Goal: Download file/media

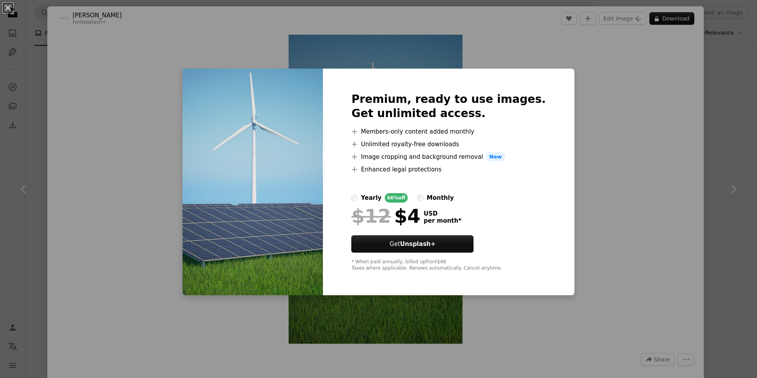
click at [610, 57] on div "An X shape Premium, ready to use images. Get unlimited access. A plus sign Memb…" at bounding box center [378, 189] width 757 height 378
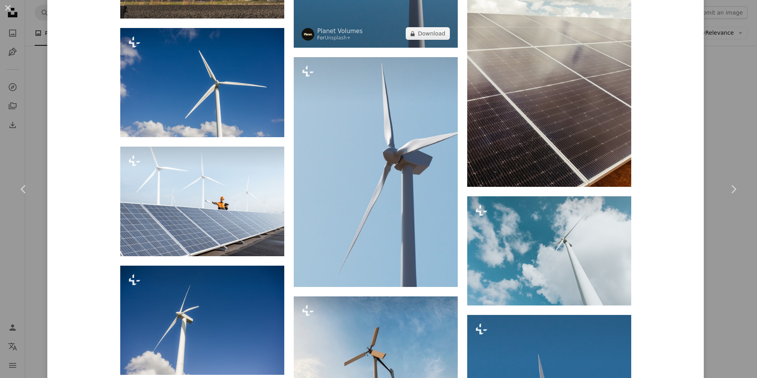
scroll to position [1262, 0]
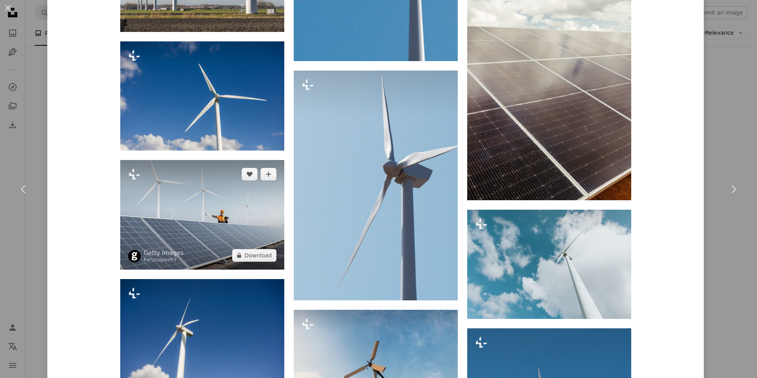
click at [219, 189] on img at bounding box center [202, 215] width 164 height 110
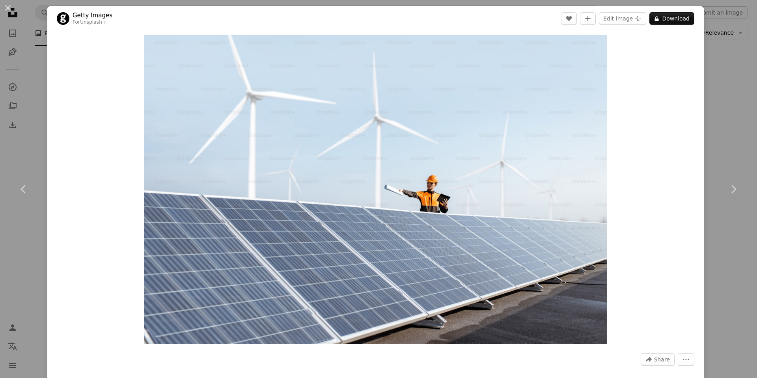
click at [723, 37] on div "An X shape Chevron left Chevron right Getty Images For Unsplash+ A heart A plus…" at bounding box center [378, 189] width 757 height 378
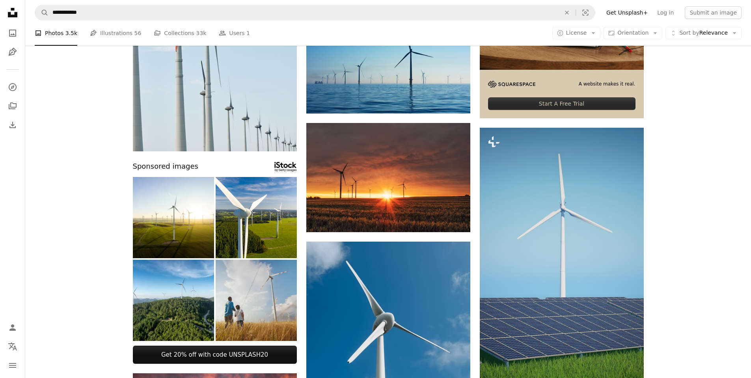
scroll to position [197, 0]
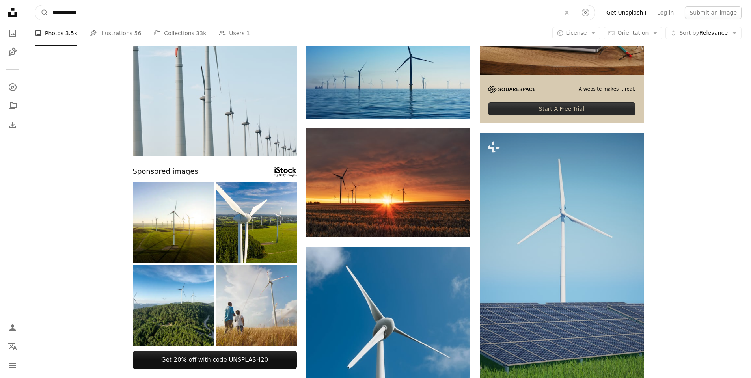
click at [89, 13] on input "**********" at bounding box center [303, 12] width 510 height 15
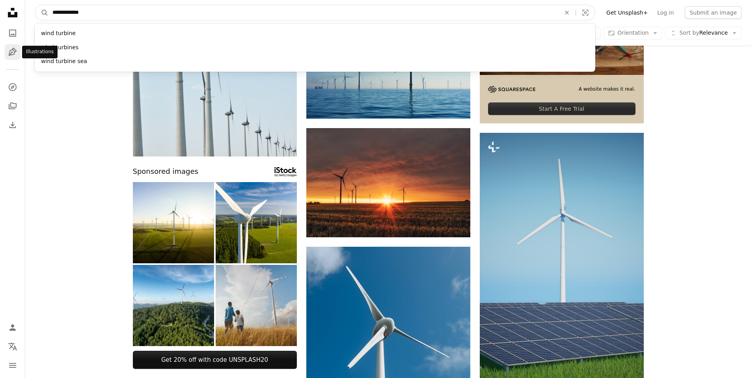
type input "**********"
click at [35, 5] on button "A magnifying glass" at bounding box center [41, 12] width 13 height 15
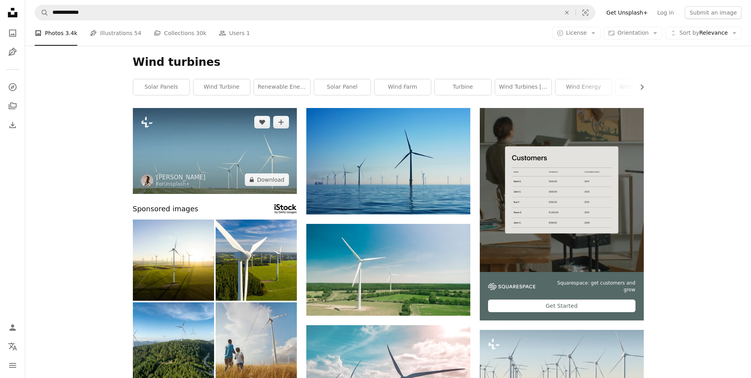
click at [249, 154] on img at bounding box center [215, 151] width 164 height 86
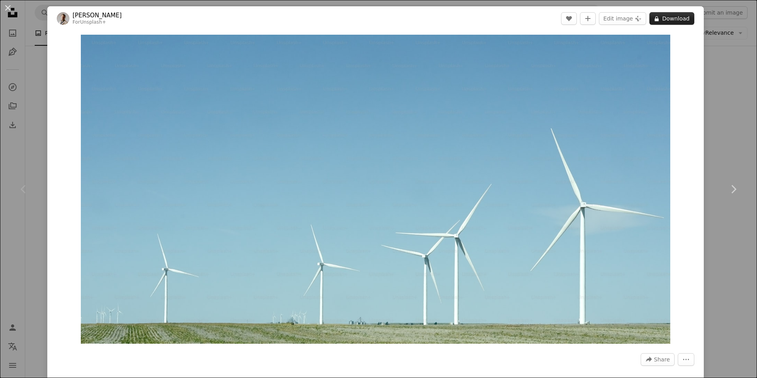
click at [658, 21] on button "A lock Download" at bounding box center [671, 18] width 45 height 13
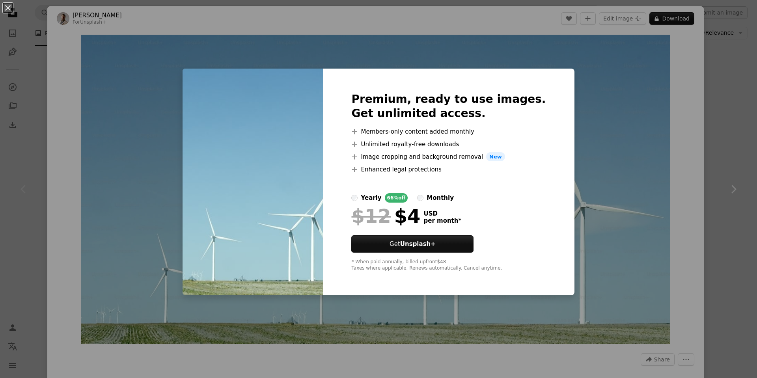
click at [578, 73] on div "An X shape Premium, ready to use images. Get unlimited access. A plus sign Memb…" at bounding box center [378, 189] width 757 height 378
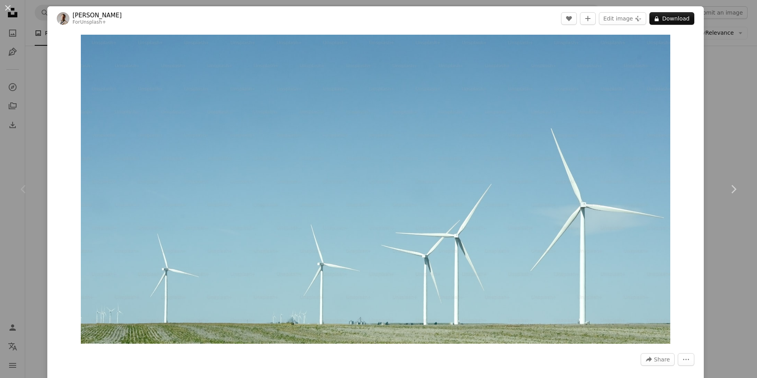
click at [717, 48] on div "An X shape Chevron left Chevron right [PERSON_NAME] For Unsplash+ A heart A plu…" at bounding box center [378, 189] width 757 height 378
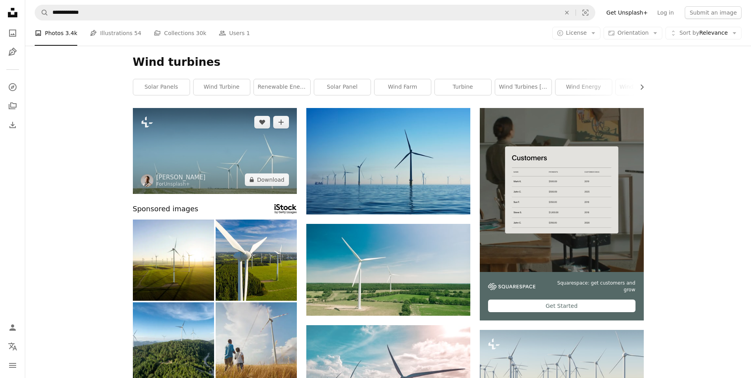
click at [226, 144] on img at bounding box center [215, 151] width 164 height 86
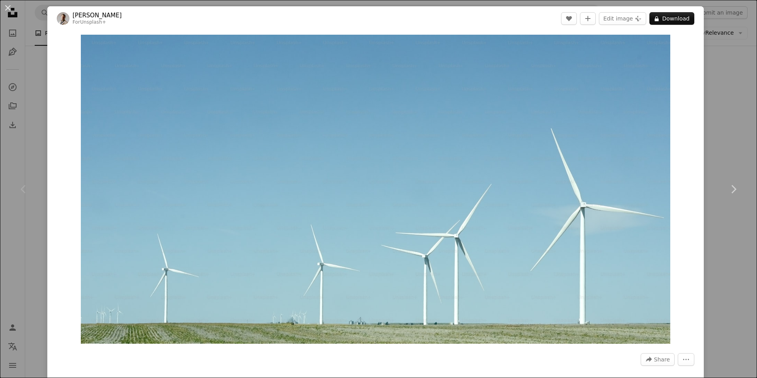
click at [696, 61] on div "Zoom in" at bounding box center [375, 189] width 656 height 317
click at [708, 61] on div "An X shape Chevron left Chevron right [PERSON_NAME] For Unsplash+ A heart A plu…" at bounding box center [378, 189] width 757 height 378
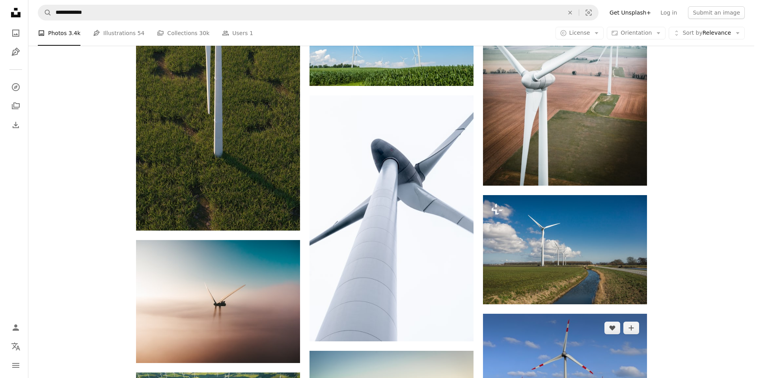
scroll to position [591, 0]
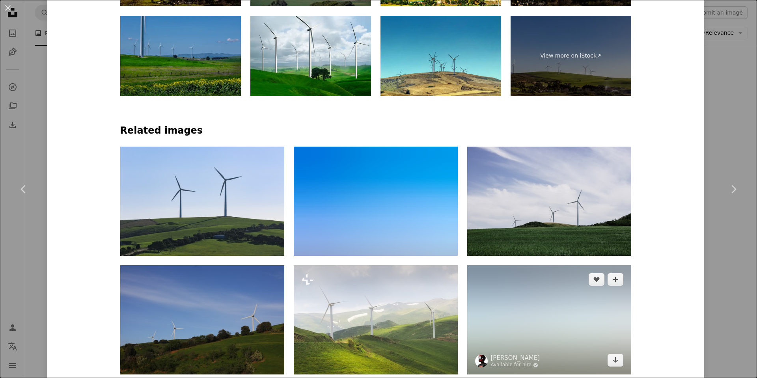
scroll to position [591, 0]
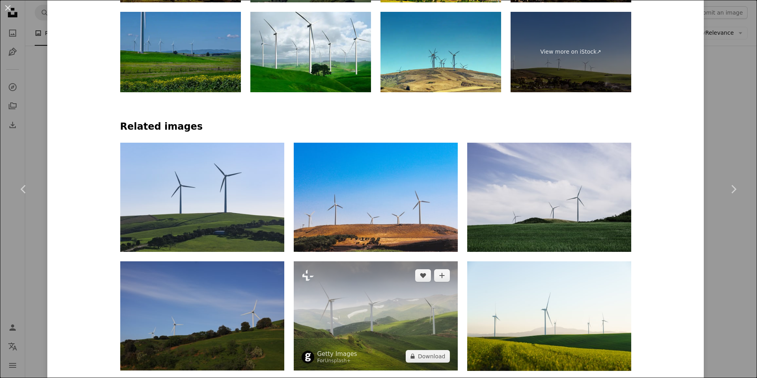
click at [368, 261] on img at bounding box center [376, 315] width 164 height 109
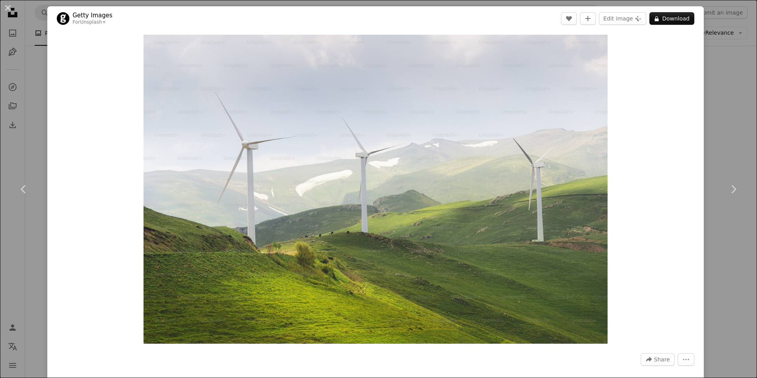
click at [732, 29] on div "An X shape Chevron left Chevron right Getty Images For Unsplash+ A heart A plus…" at bounding box center [378, 189] width 757 height 378
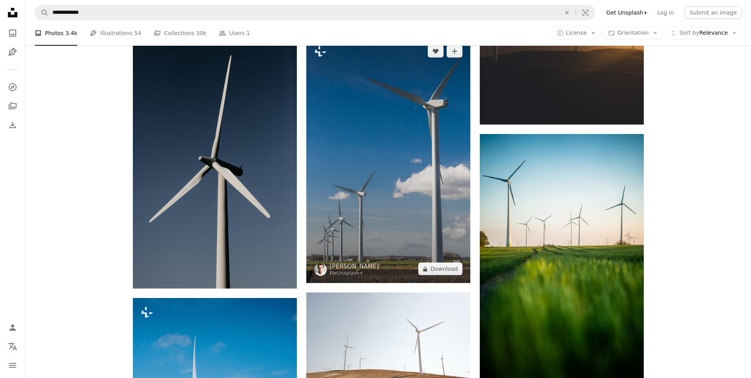
scroll to position [1380, 0]
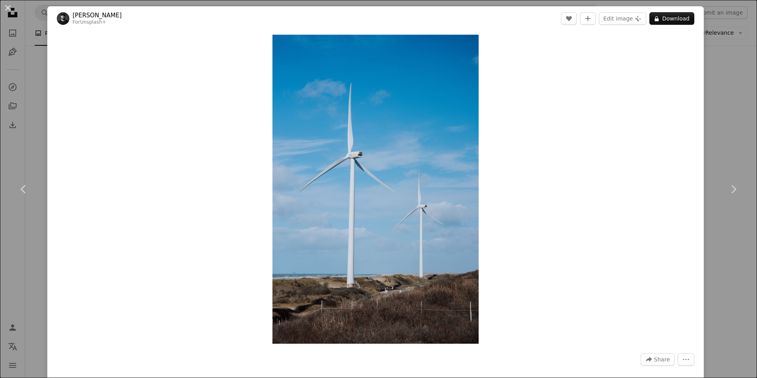
click at [718, 77] on div "An X shape Chevron left Chevron right [PERSON_NAME] For Unsplash+ A heart A plu…" at bounding box center [378, 189] width 757 height 378
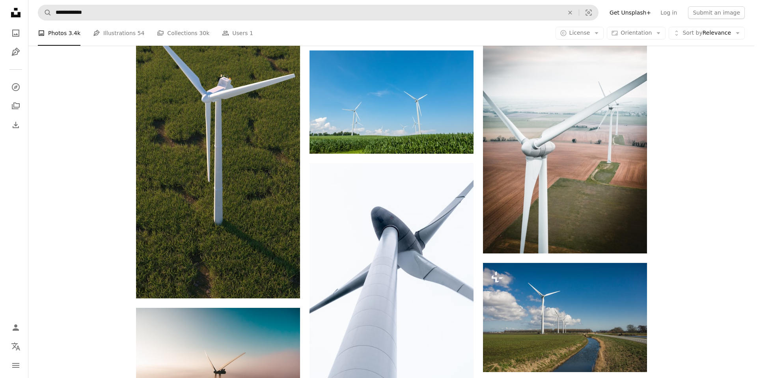
scroll to position [513, 0]
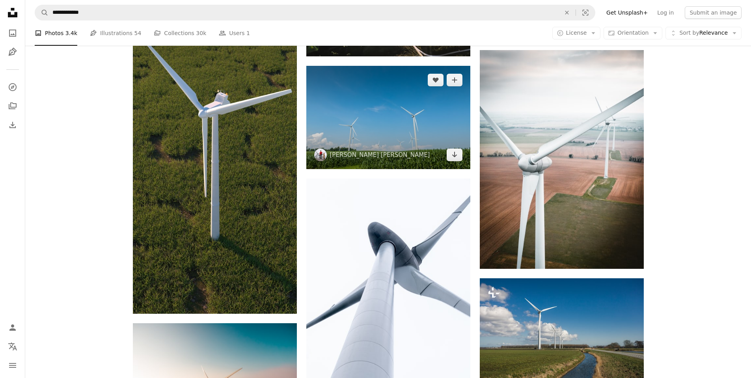
click at [390, 119] on img at bounding box center [388, 117] width 164 height 103
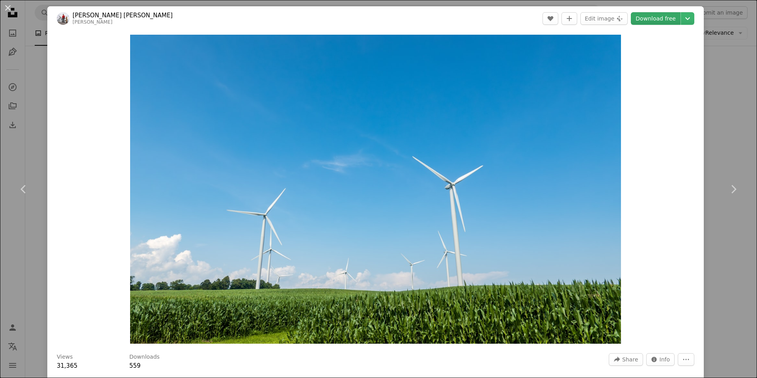
click at [649, 20] on link "Download free" at bounding box center [656, 18] width 50 height 13
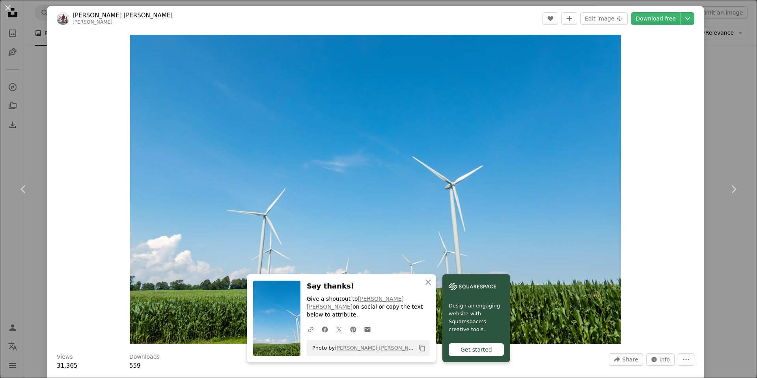
click at [742, 73] on div "An X shape Chevron left Chevron right [PERSON_NAME] [PERSON_NAME] chris_robert …" at bounding box center [378, 189] width 757 height 378
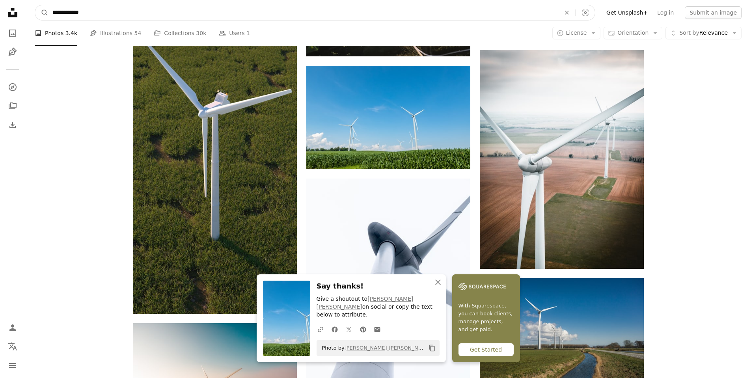
click at [267, 13] on input "**********" at bounding box center [303, 12] width 510 height 15
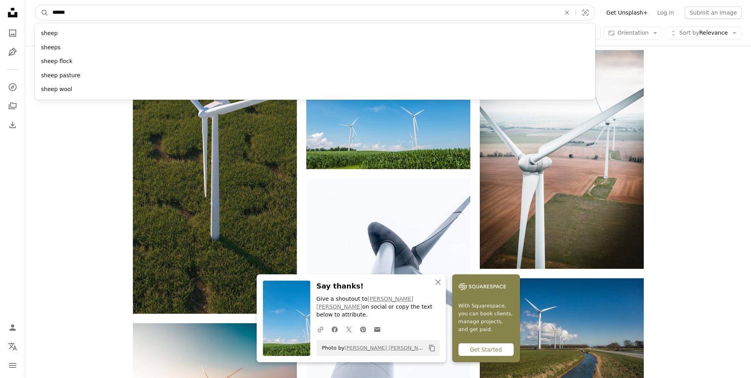
type input "******"
click at [35, 5] on button "A magnifying glass" at bounding box center [41, 12] width 13 height 15
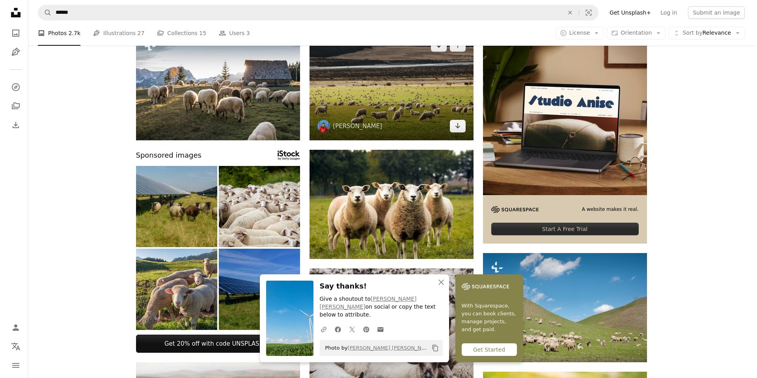
scroll to position [79, 0]
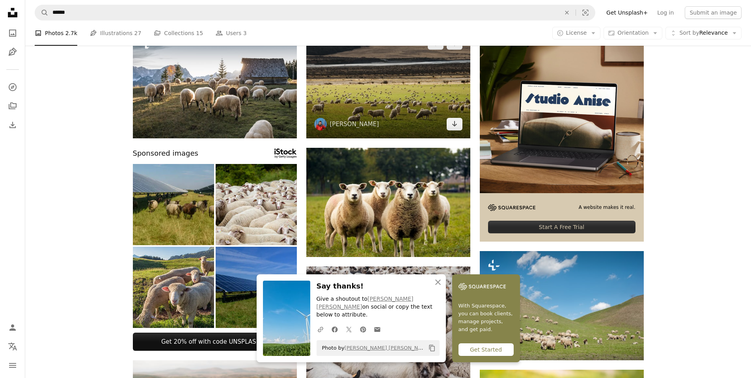
click at [380, 107] on img at bounding box center [388, 83] width 164 height 109
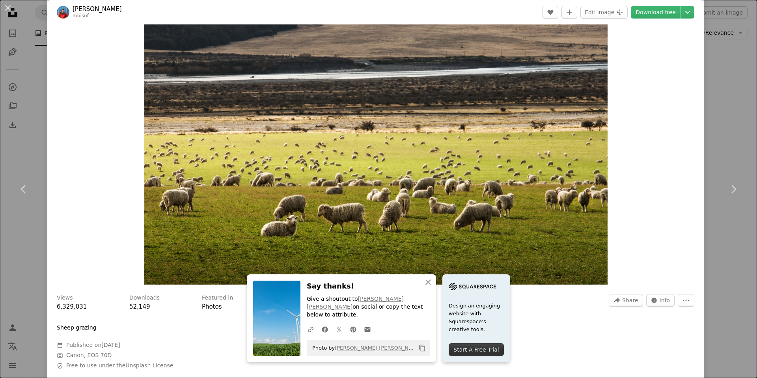
scroll to position [52, 0]
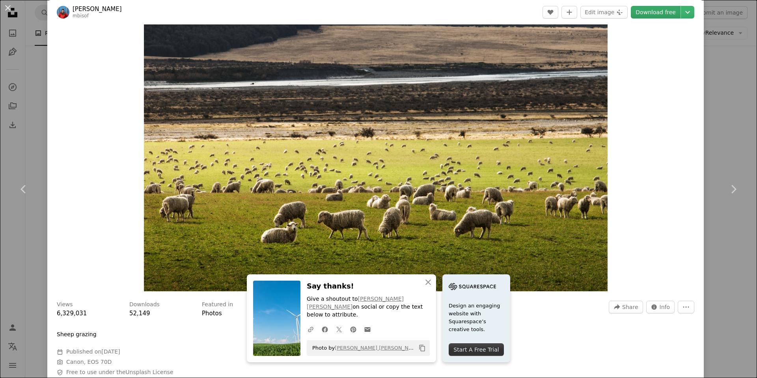
click at [647, 13] on link "Download free" at bounding box center [656, 12] width 50 height 13
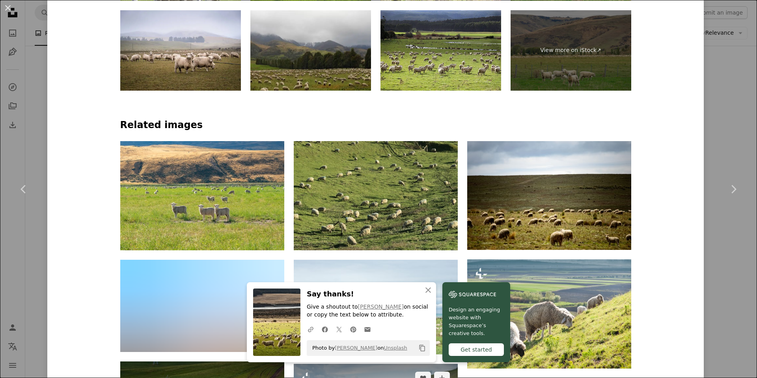
scroll to position [683, 0]
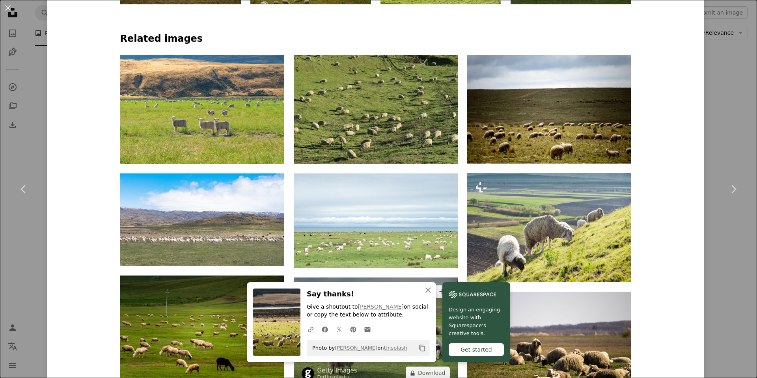
click at [374, 278] on img at bounding box center [376, 333] width 164 height 110
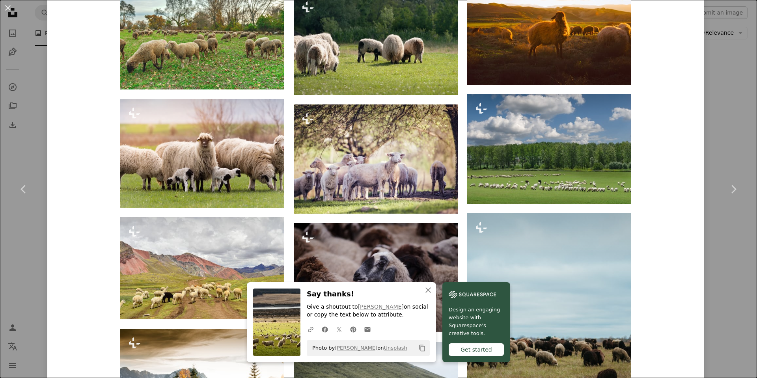
scroll to position [1498, 0]
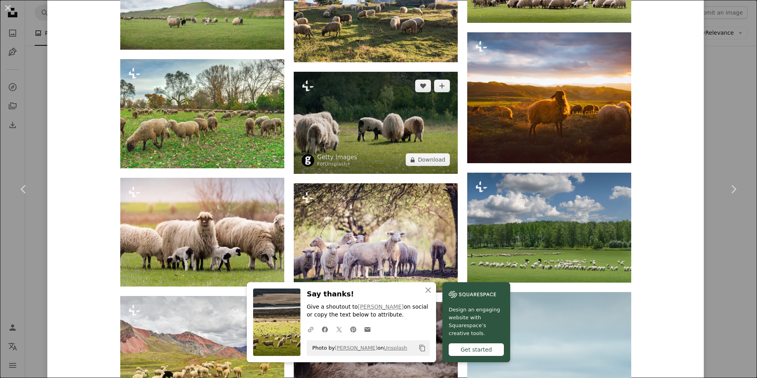
click at [407, 120] on img at bounding box center [376, 123] width 164 height 102
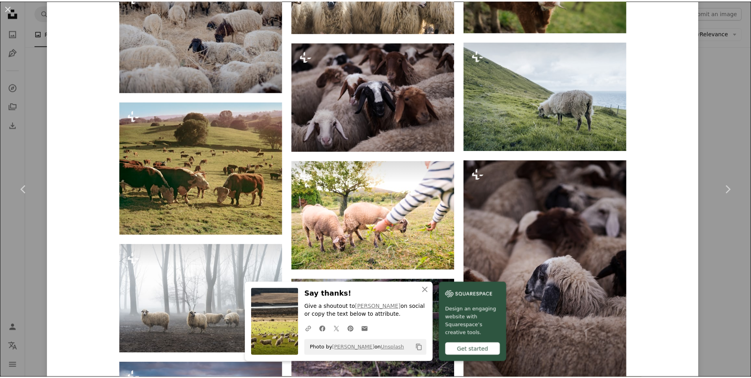
scroll to position [2937, 0]
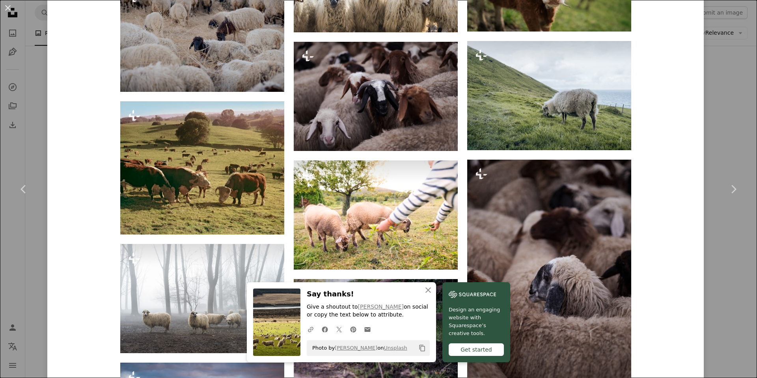
click at [725, 67] on div "An X shape Chevron left Chevron right Getty Images For Unsplash+ A heart A plus…" at bounding box center [378, 189] width 757 height 378
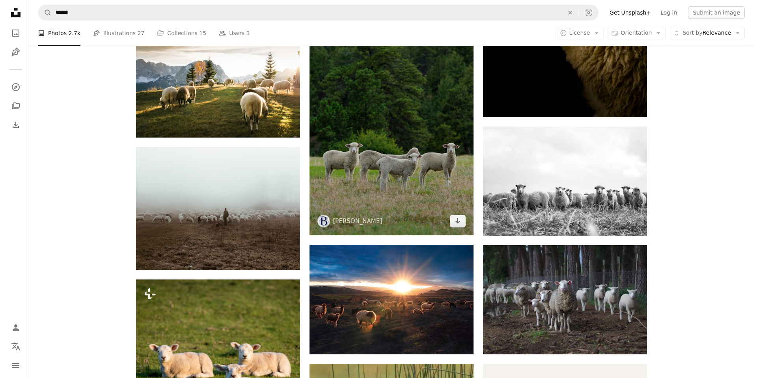
scroll to position [867, 0]
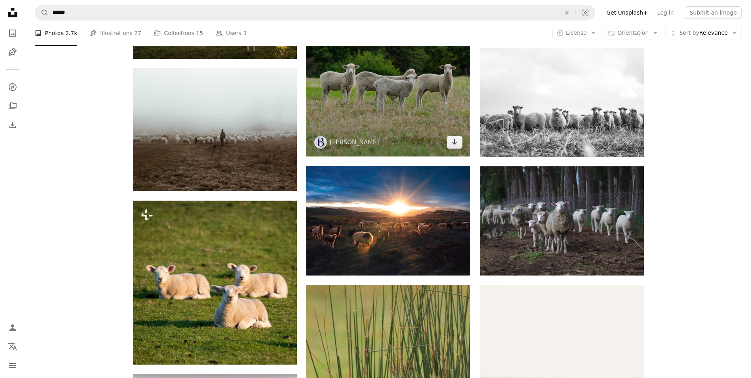
click at [395, 93] on img at bounding box center [388, 33] width 164 height 246
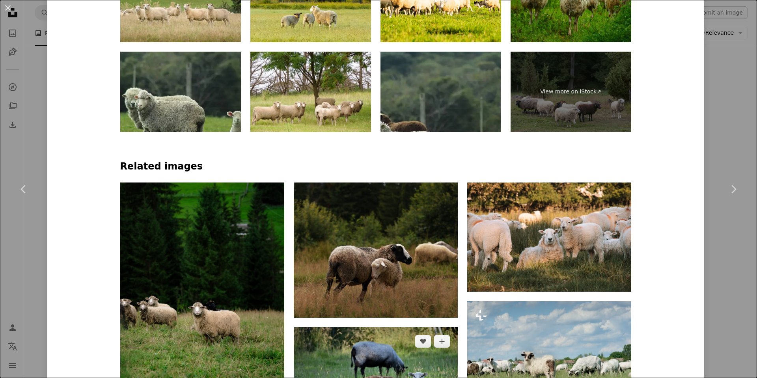
scroll to position [552, 0]
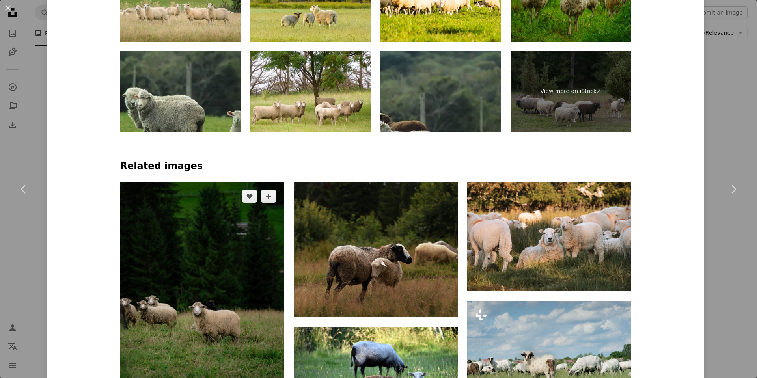
click at [219, 182] on img at bounding box center [202, 305] width 164 height 246
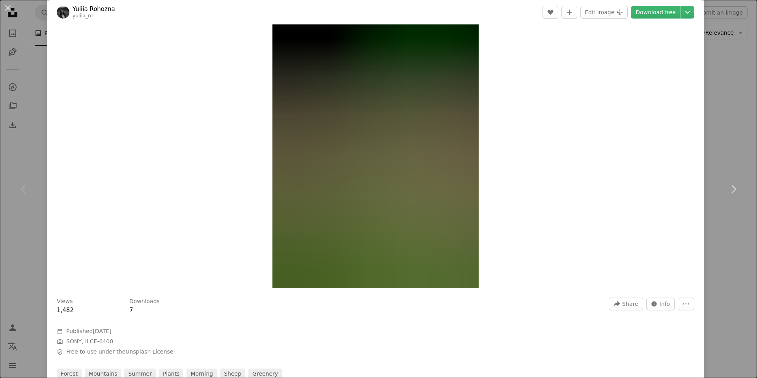
scroll to position [39, 0]
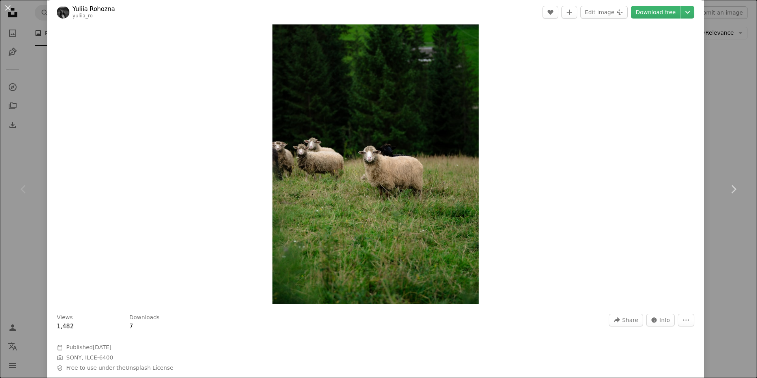
click at [403, 171] on img "Zoom in on this image" at bounding box center [375, 149] width 206 height 309
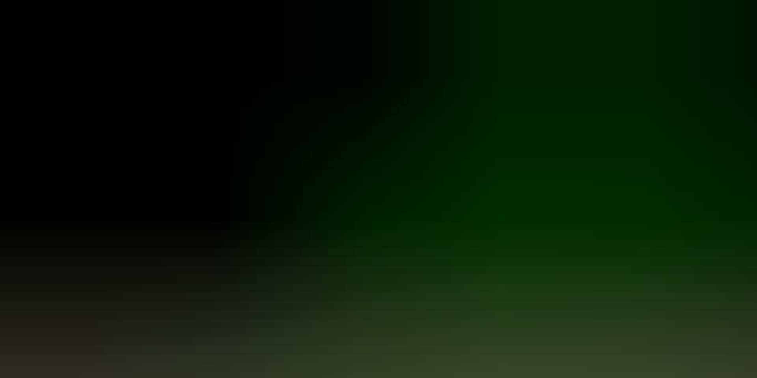
scroll to position [371, 0]
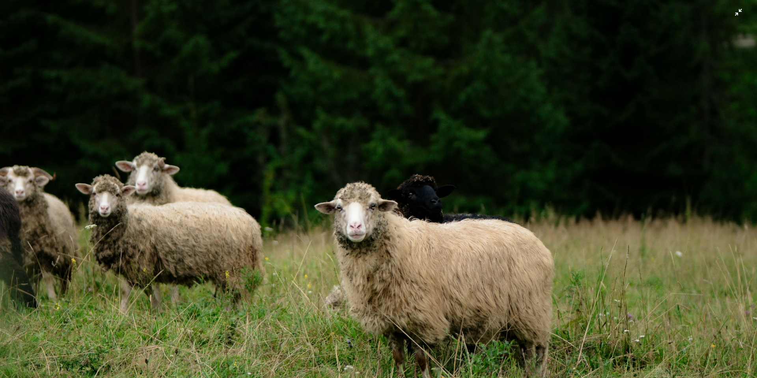
click at [464, 209] on img "Zoom out on this image" at bounding box center [379, 197] width 758 height 1137
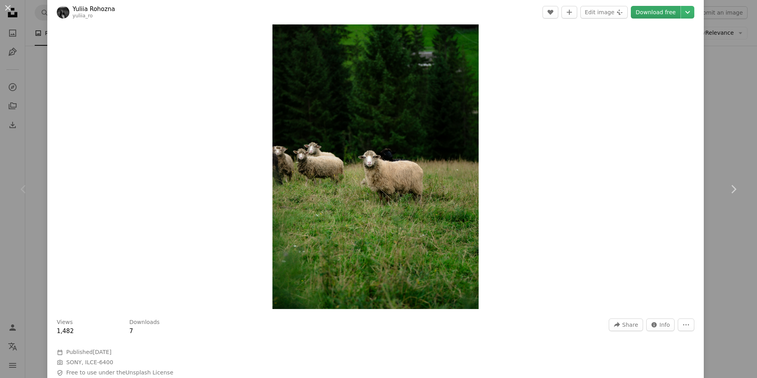
click at [640, 11] on link "Download free" at bounding box center [656, 12] width 50 height 13
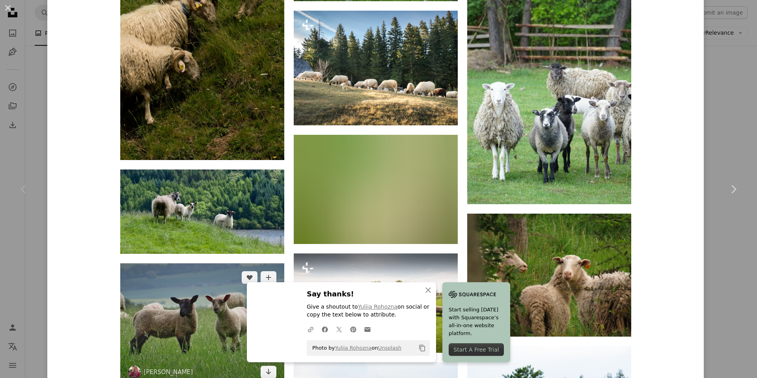
scroll to position [1168, 0]
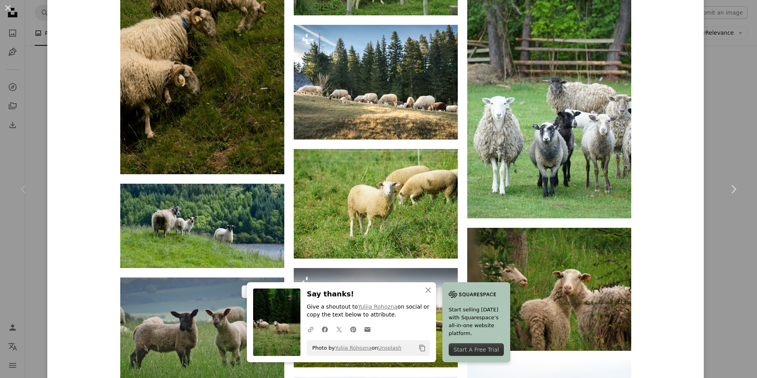
click at [214, 278] on img at bounding box center [202, 339] width 164 height 123
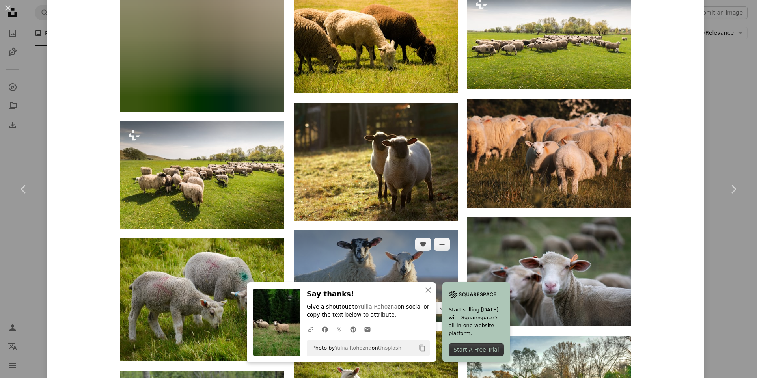
scroll to position [4259, 0]
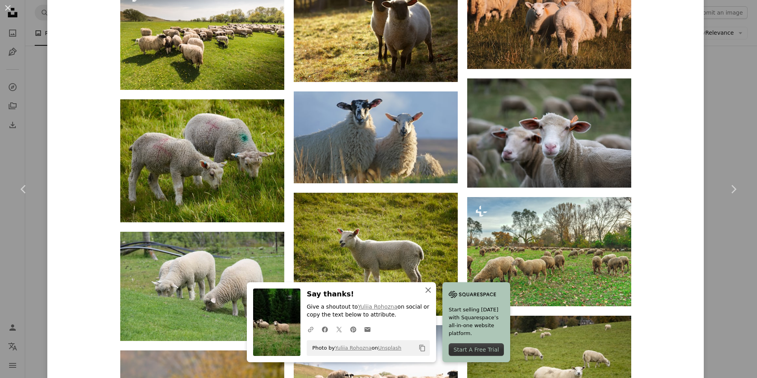
click at [431, 289] on icon "button" at bounding box center [428, 290] width 6 height 6
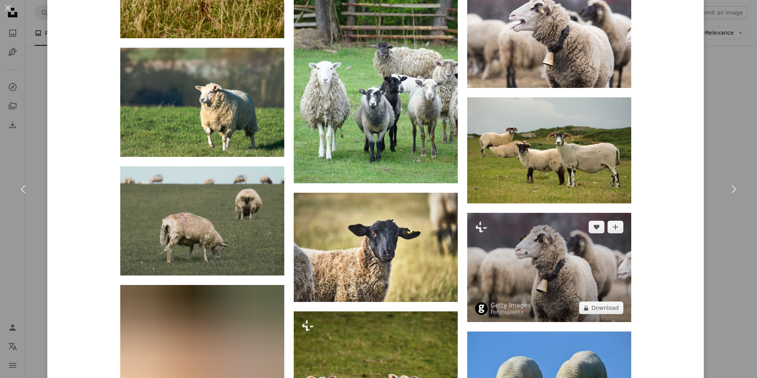
scroll to position [5602, 0]
